Goal: Check status: Check status

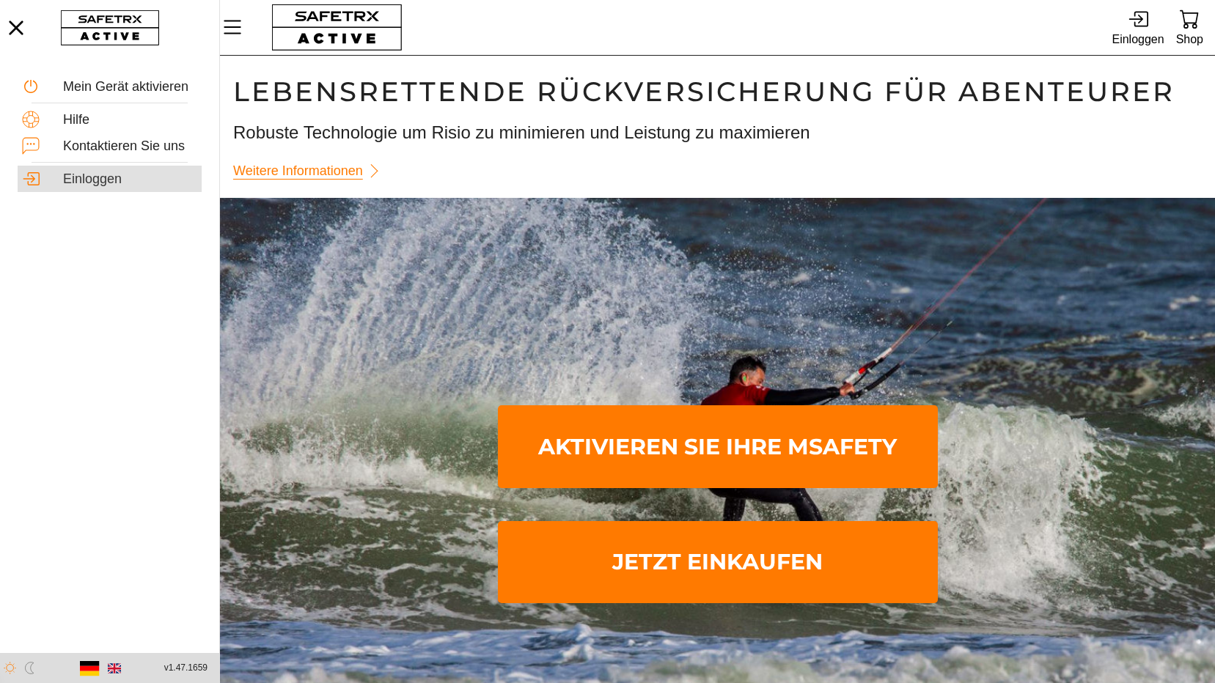
click at [100, 178] on div "Einloggen" at bounding box center [130, 180] width 134 height 16
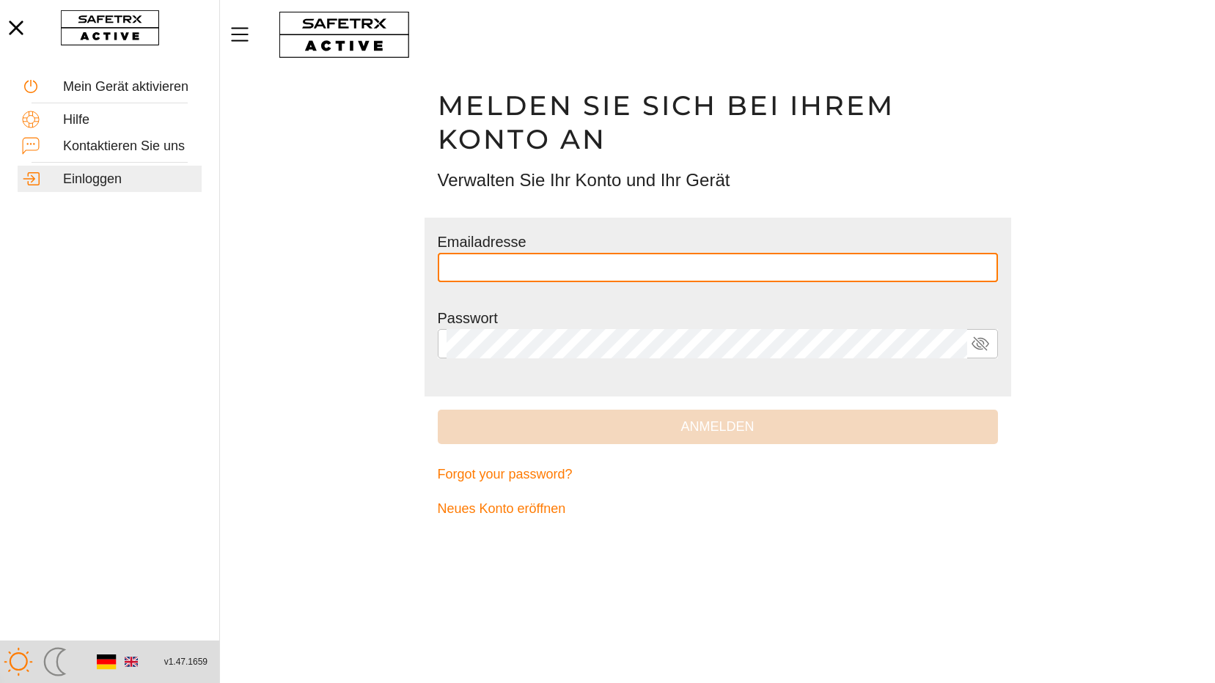
type input "**********"
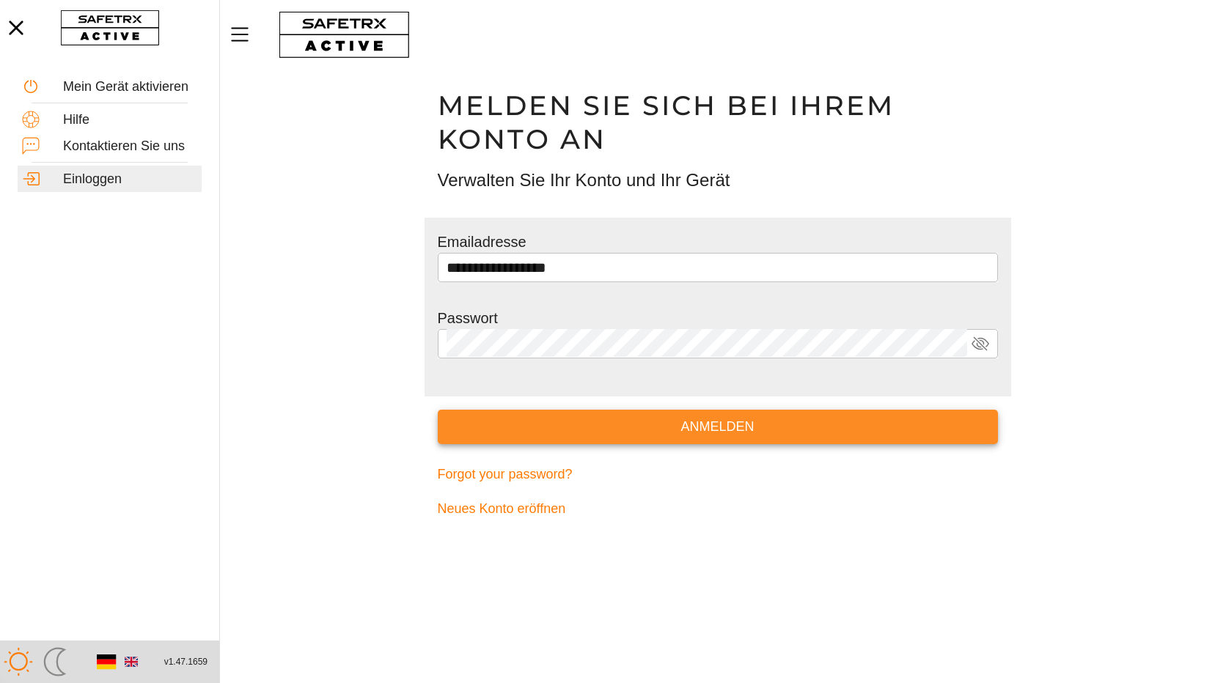
click at [713, 433] on span "Anmelden" at bounding box center [717, 427] width 537 height 23
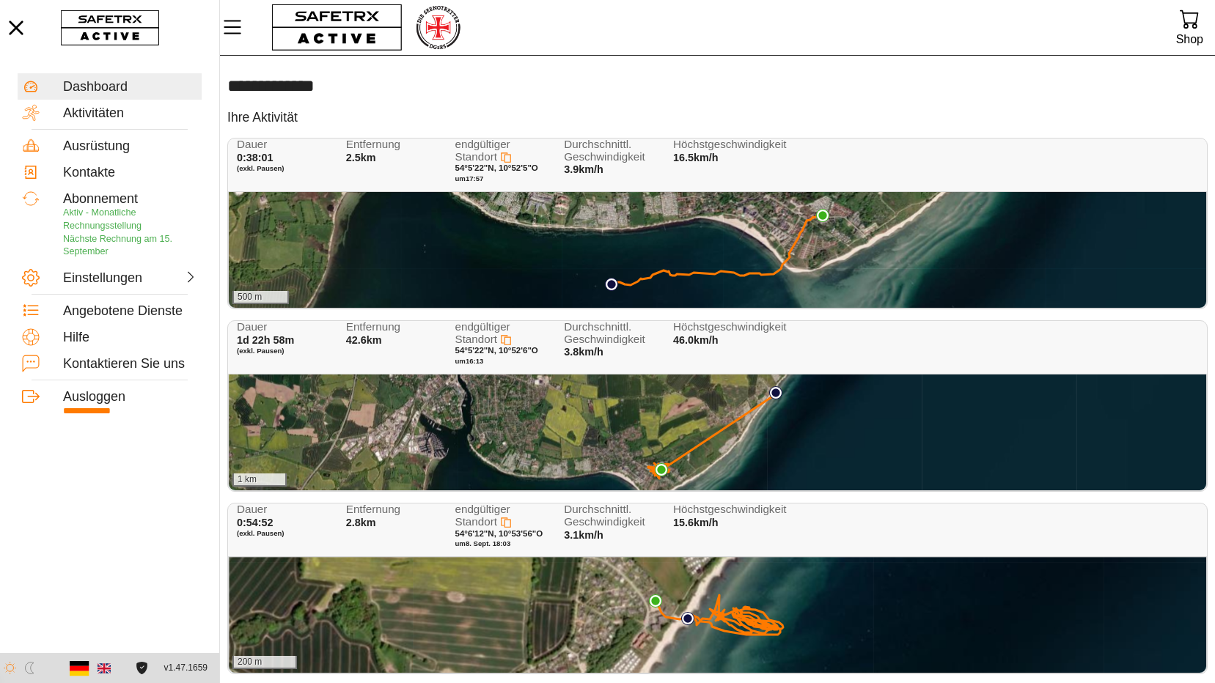
click at [441, 248] on div "500 m" at bounding box center [717, 250] width 977 height 116
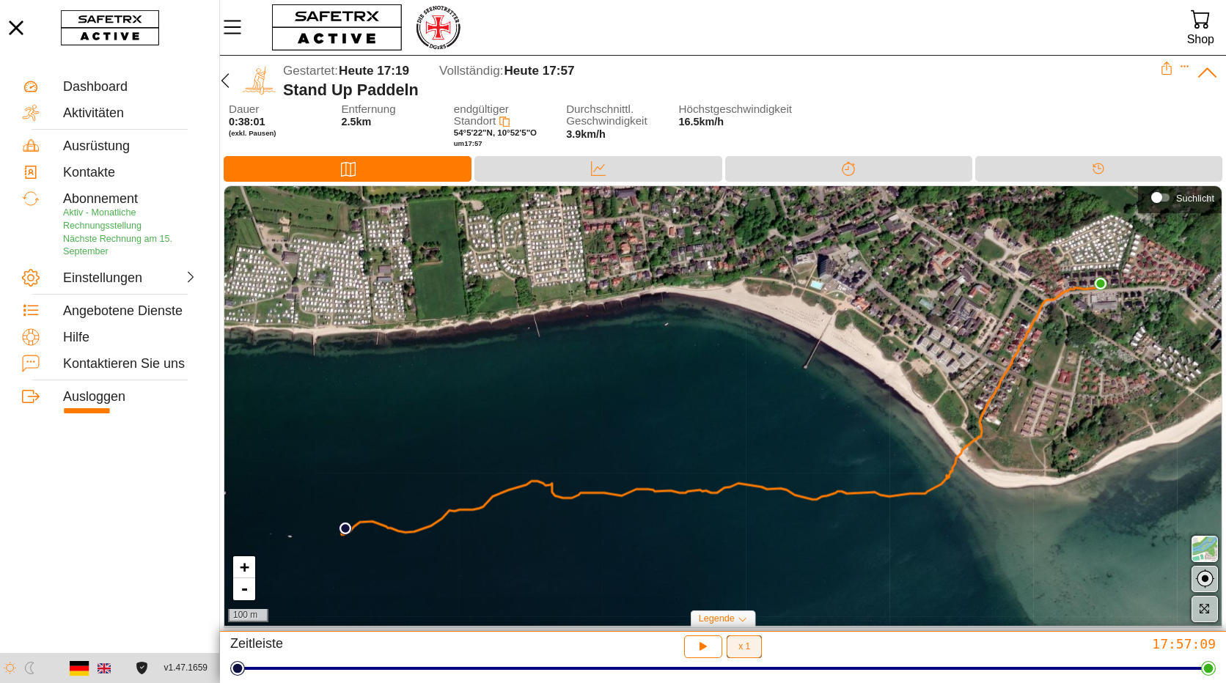
click at [743, 648] on span "x 1" at bounding box center [744, 646] width 12 height 9
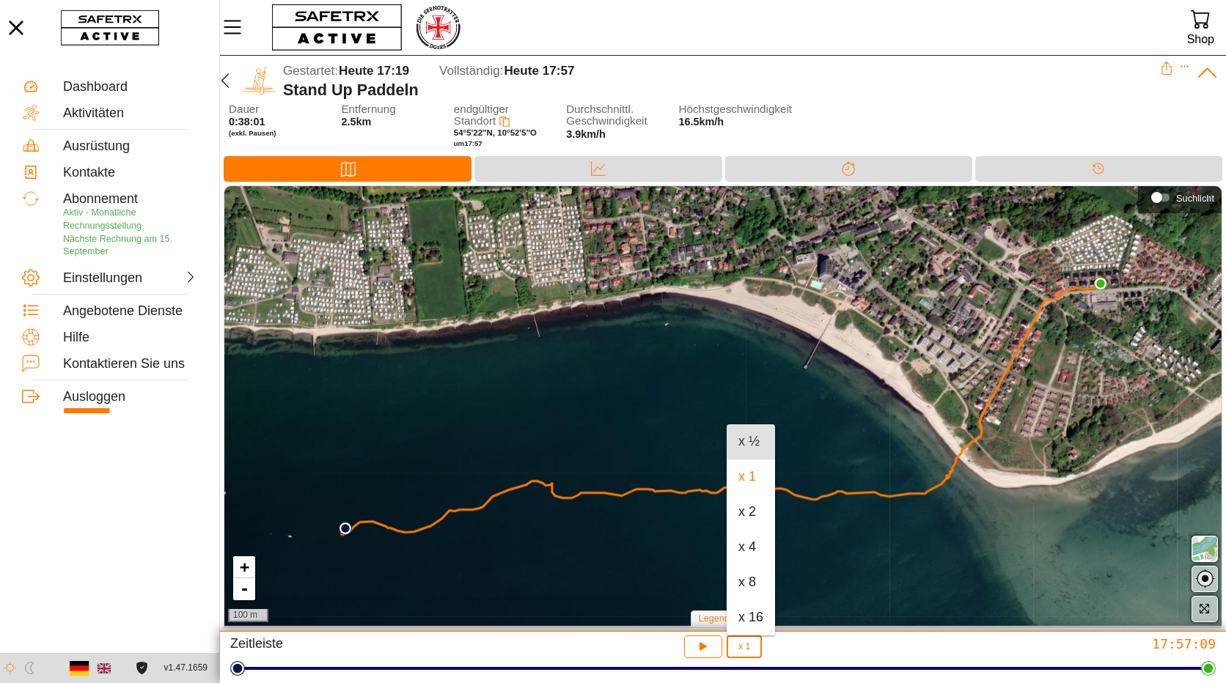
click at [745, 441] on div "x ½" at bounding box center [750, 442] width 25 height 16
type input "½"
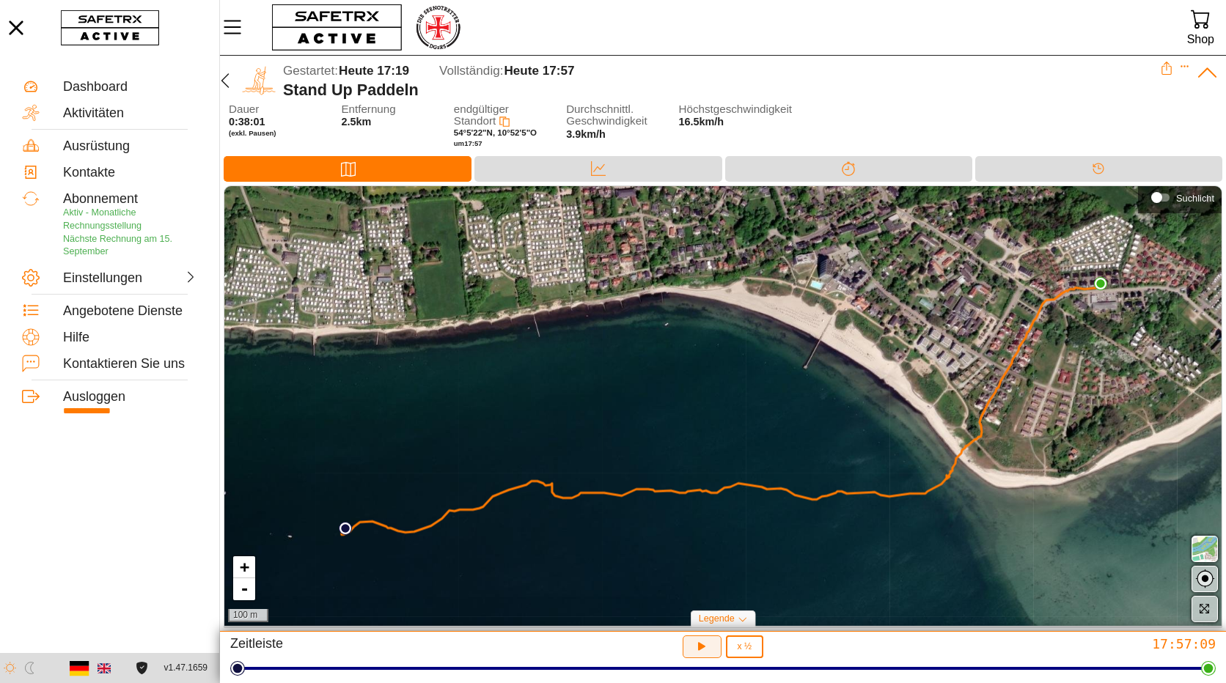
click at [701, 644] on icon "button" at bounding box center [699, 645] width 11 height 12
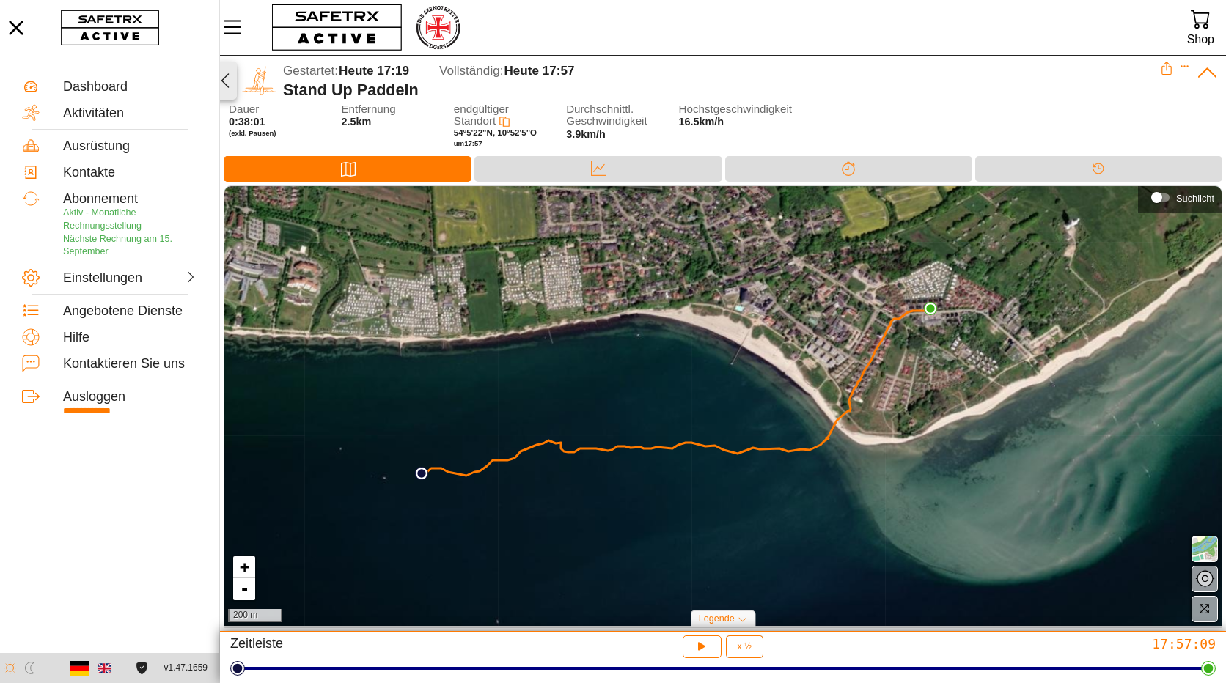
click at [226, 80] on icon "button" at bounding box center [225, 81] width 18 height 18
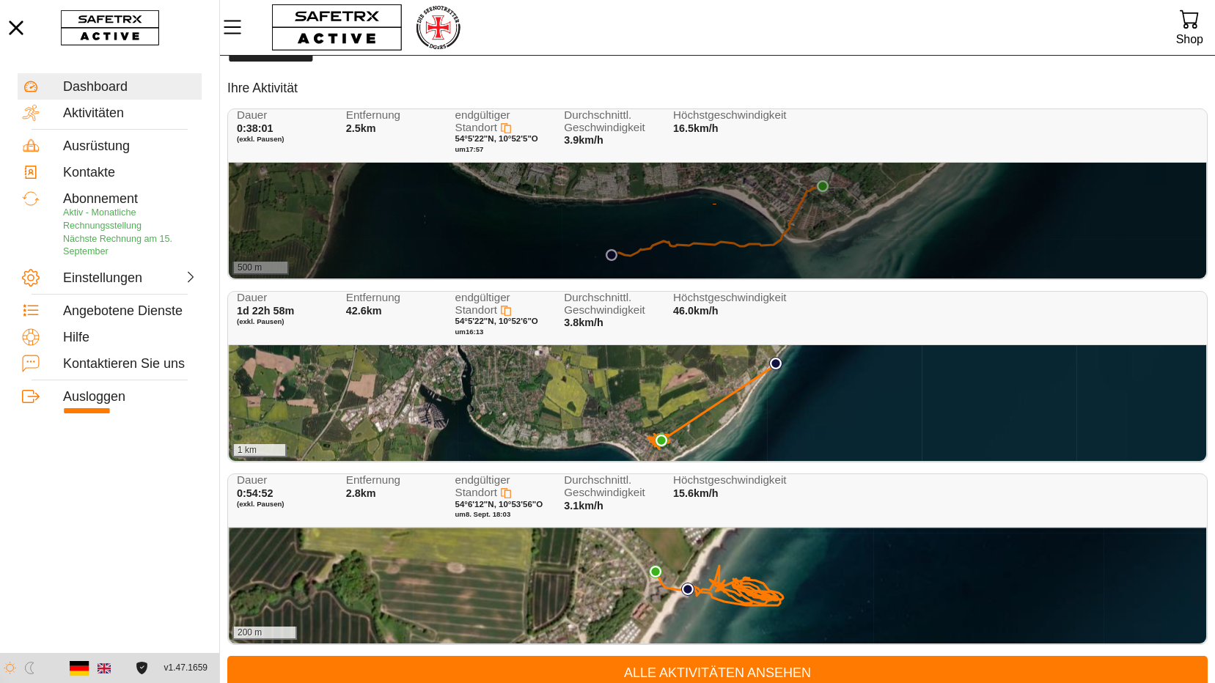
scroll to position [45, 0]
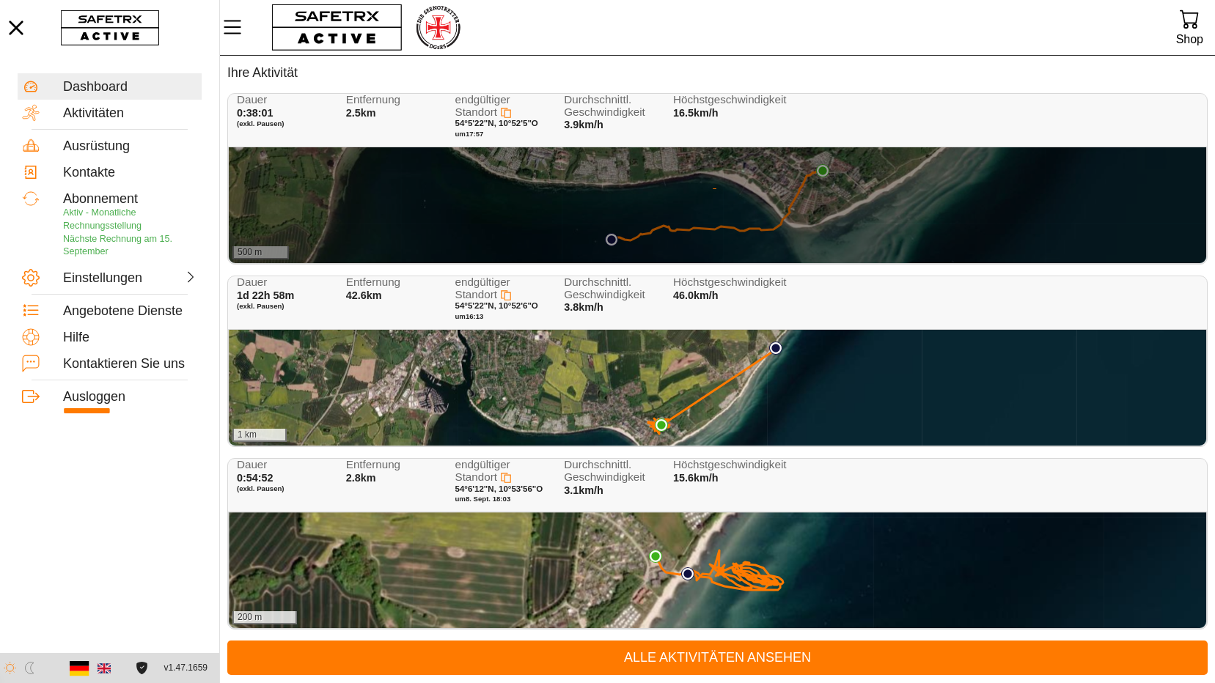
click at [388, 397] on div "1 km" at bounding box center [717, 388] width 977 height 116
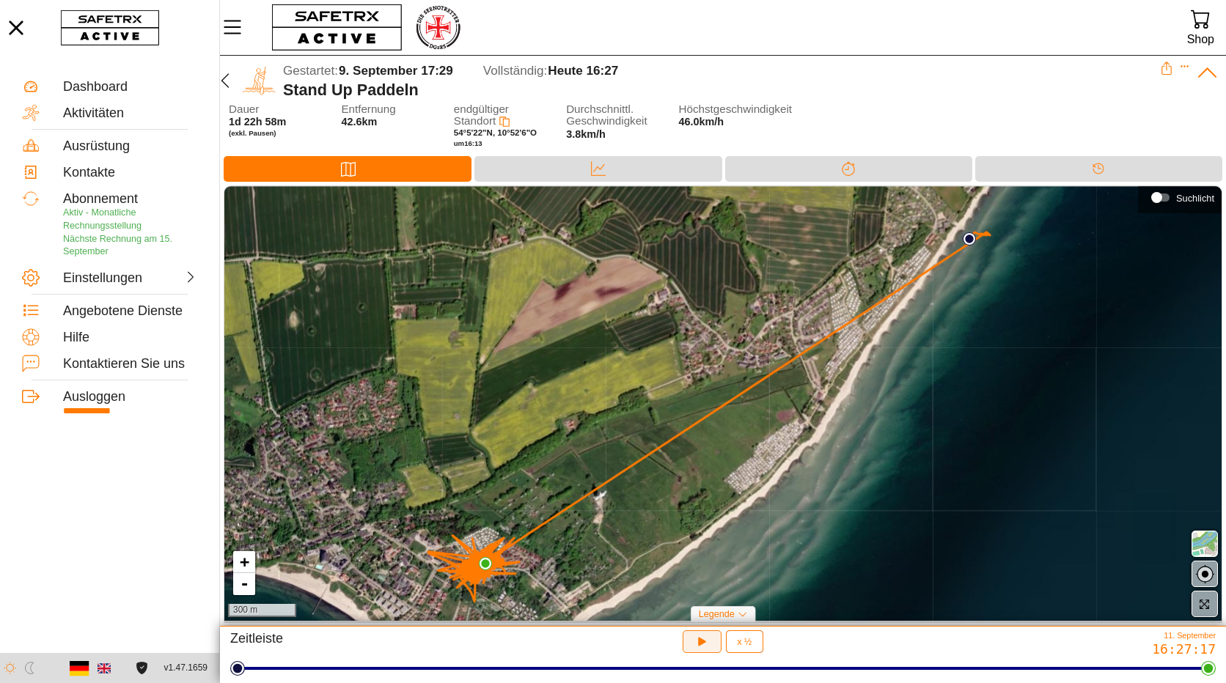
click at [704, 640] on icon "button" at bounding box center [701, 641] width 15 height 15
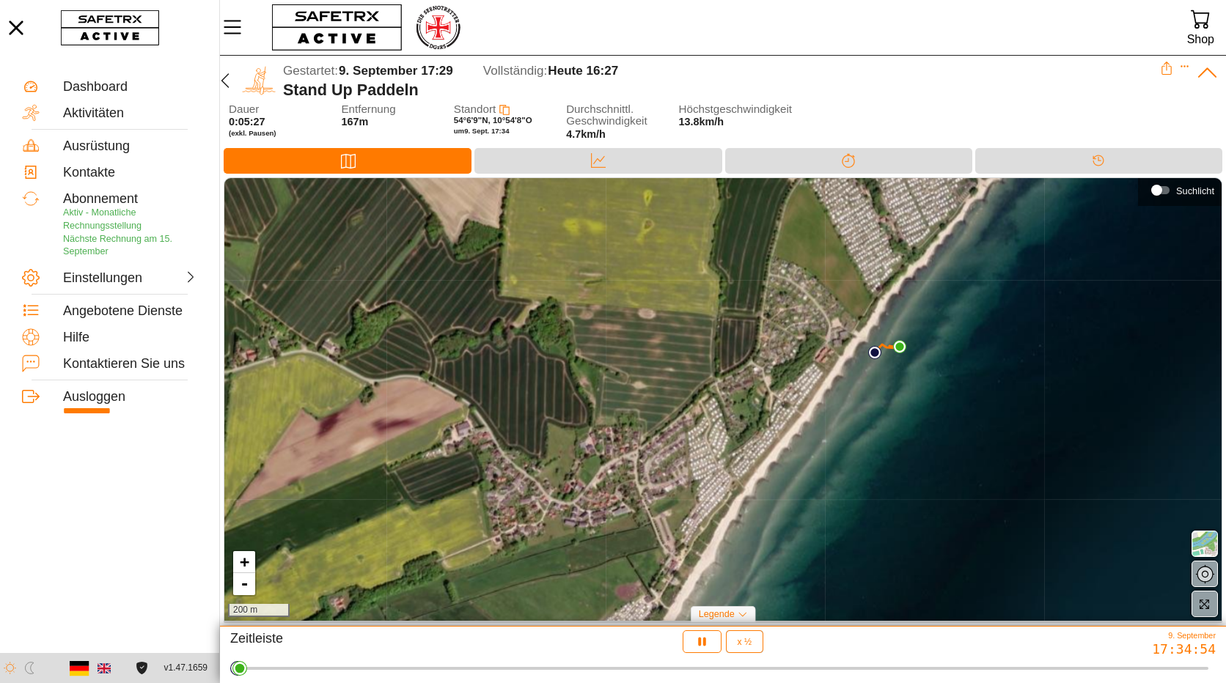
drag, startPoint x: 961, startPoint y: 353, endPoint x: 902, endPoint y: 518, distance: 175.3
click at [902, 518] on div "+ - 200 m" at bounding box center [722, 399] width 997 height 443
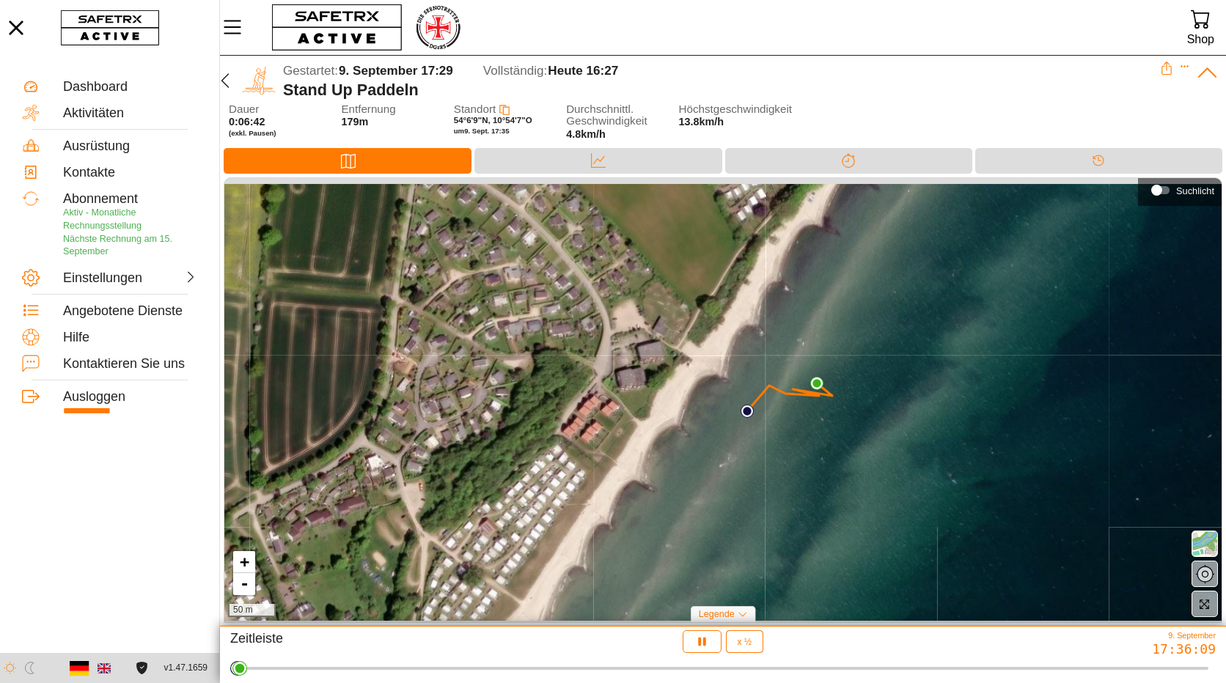
drag, startPoint x: 864, startPoint y: 357, endPoint x: 847, endPoint y: 512, distance: 156.4
click at [847, 512] on div "+ - 50 m" at bounding box center [722, 399] width 997 height 443
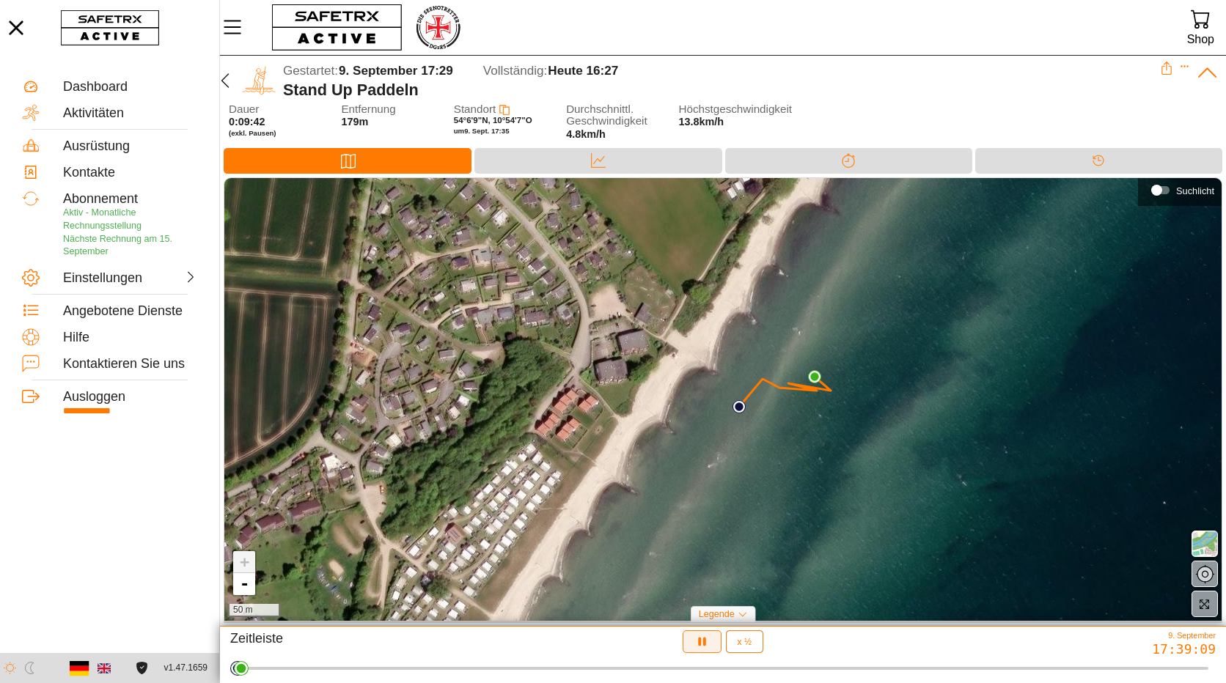
click at [700, 643] on icon "button" at bounding box center [701, 642] width 7 height 9
click at [700, 643] on icon "button" at bounding box center [699, 640] width 11 height 12
click at [319, 620] on div "+ - 50 m" at bounding box center [722, 399] width 997 height 443
click at [322, 625] on div "+ - 50 m Suchlicht Legende Starte Standort Beende Stanoort" at bounding box center [723, 401] width 1006 height 449
click at [316, 626] on div "Zeitleiste x ½ ½ 9. September 17:43:39" at bounding box center [723, 654] width 1006 height 57
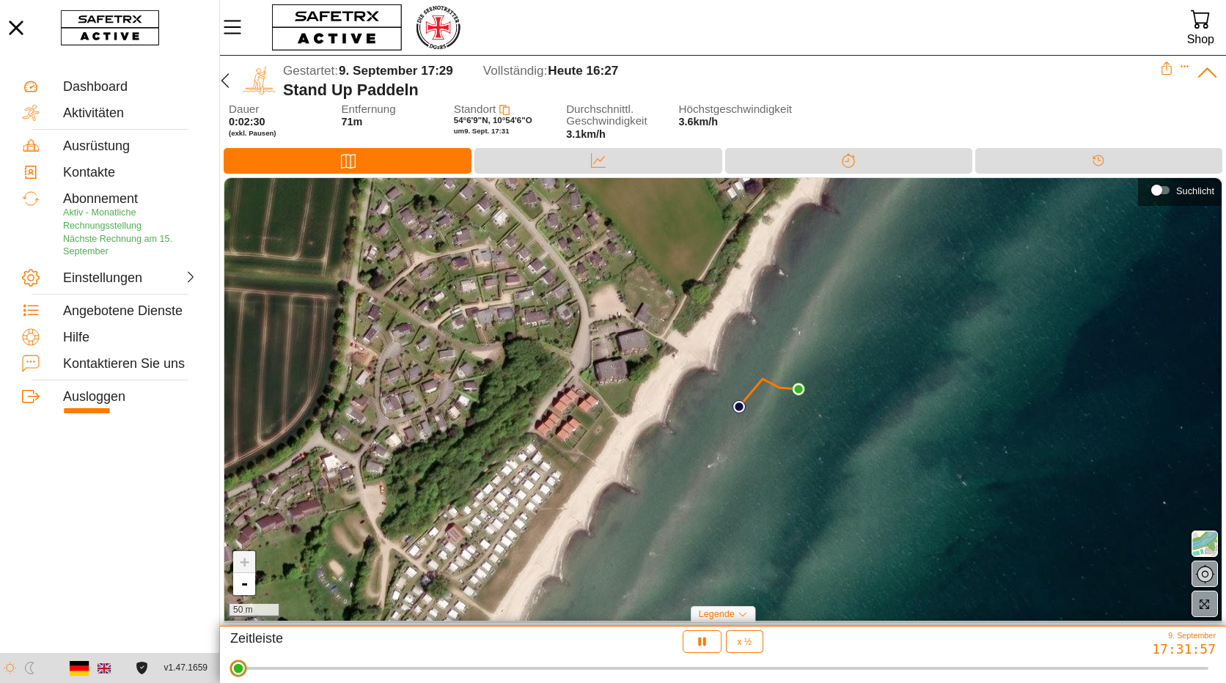
drag, startPoint x: 246, startPoint y: 671, endPoint x: 231, endPoint y: 669, distance: 14.8
click at [231, 669] on html "**********" at bounding box center [613, 341] width 1226 height 683
click at [696, 640] on icon "button" at bounding box center [701, 641] width 15 height 15
click at [698, 637] on icon "button" at bounding box center [701, 641] width 15 height 15
